Goal: Task Accomplishment & Management: Manage account settings

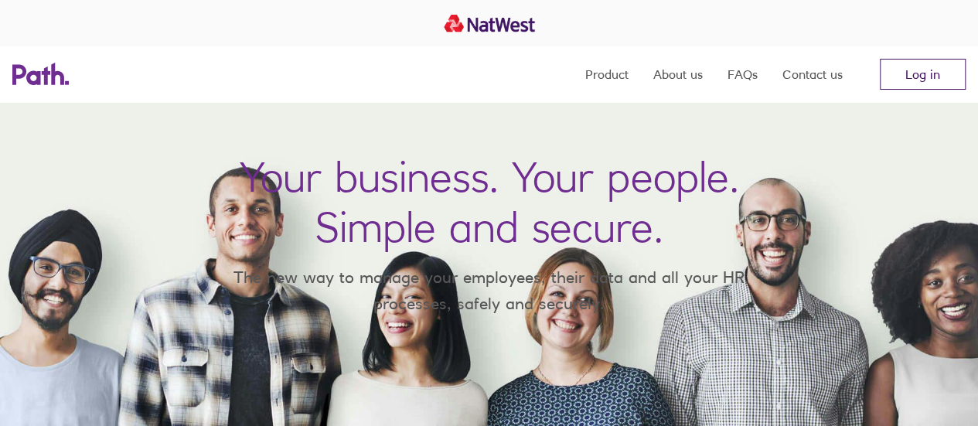
drag, startPoint x: 0, startPoint y: 0, endPoint x: 917, endPoint y: 84, distance: 920.6
click at [917, 84] on link "Log in" at bounding box center [923, 74] width 86 height 31
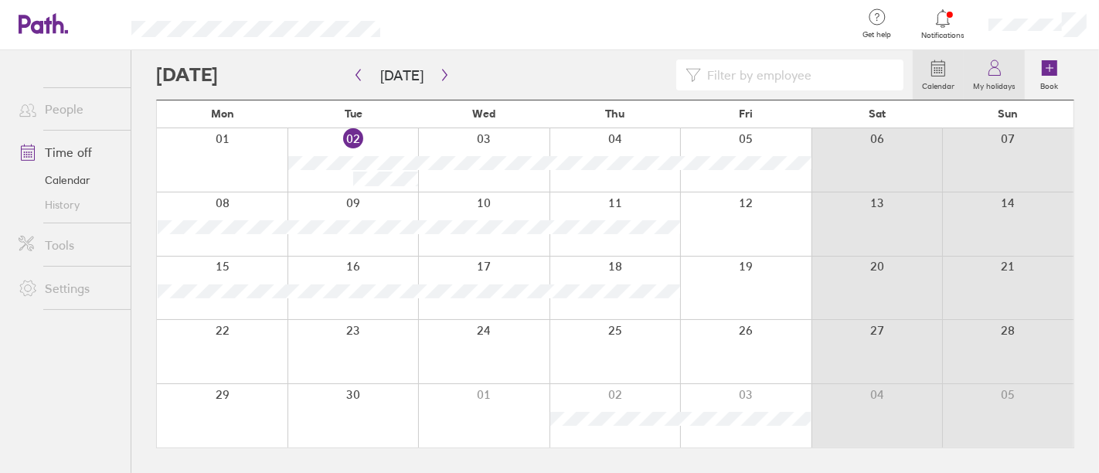
click at [972, 83] on label "My holidays" at bounding box center [994, 84] width 61 height 14
